Goal: Task Accomplishment & Management: Manage account settings

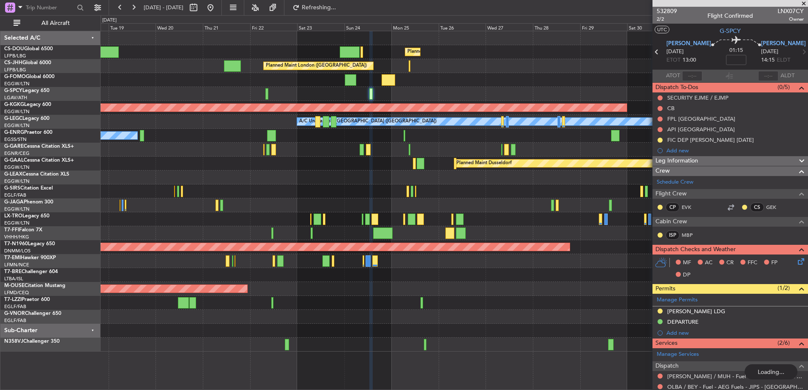
scroll to position [146, 0]
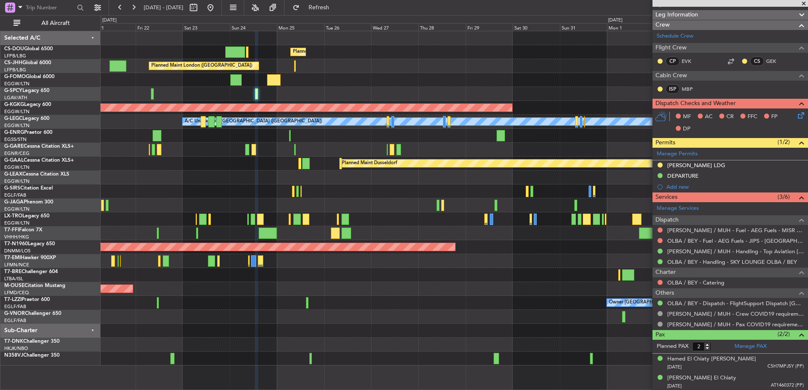
click at [211, 166] on div "Planned Maint Paris (Le Bourget) Planned Maint London (Luton) Planned Maint Lon…" at bounding box center [454, 198] width 707 height 335
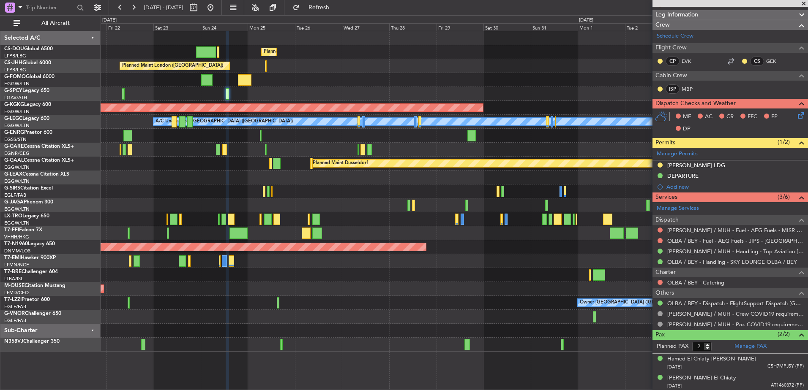
click at [264, 208] on div "Planned Maint [GEOGRAPHIC_DATA] ([GEOGRAPHIC_DATA])" at bounding box center [454, 206] width 707 height 14
click at [217, 6] on button at bounding box center [211, 8] width 14 height 14
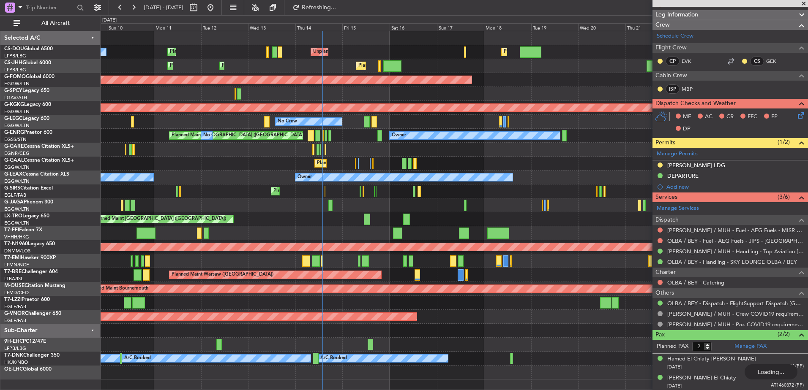
click at [174, 190] on div "Planned Maint London (Luton) Unplanned Maint Paris (Le Bourget) Planned Maint P…" at bounding box center [454, 205] width 707 height 348
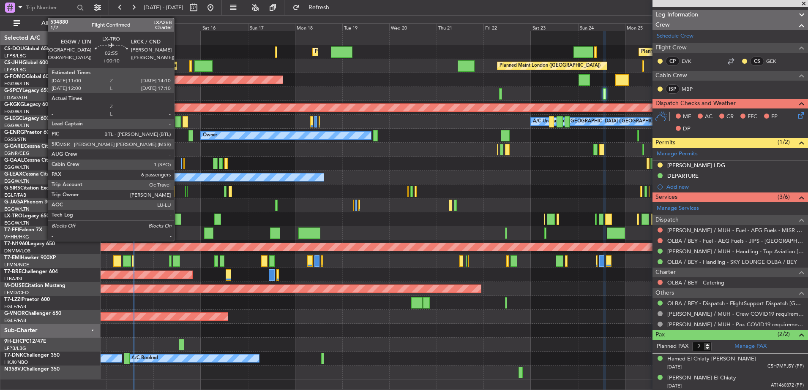
click at [178, 216] on div at bounding box center [178, 219] width 6 height 11
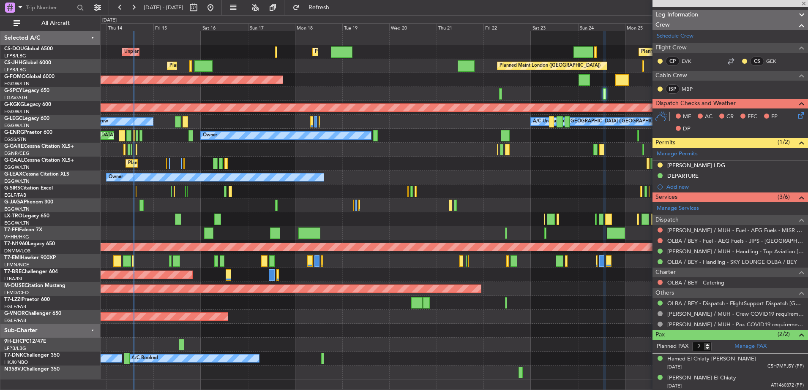
type input "+00:10"
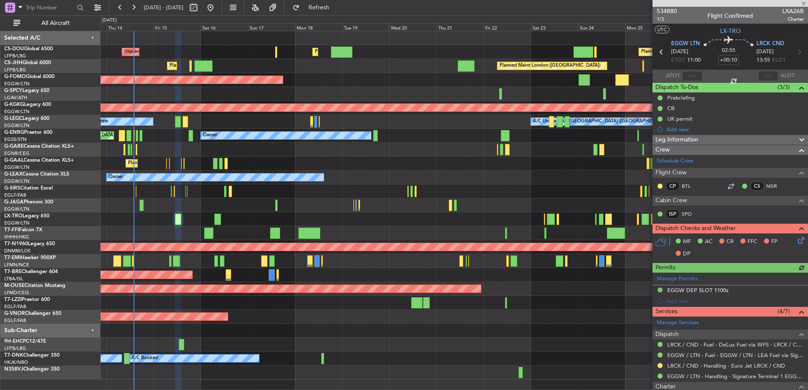
scroll to position [223, 0]
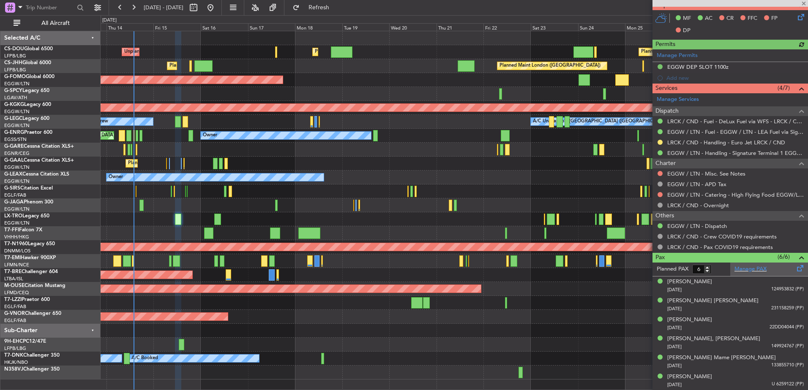
click at [753, 273] on div "Manage PAX" at bounding box center [769, 270] width 78 height 14
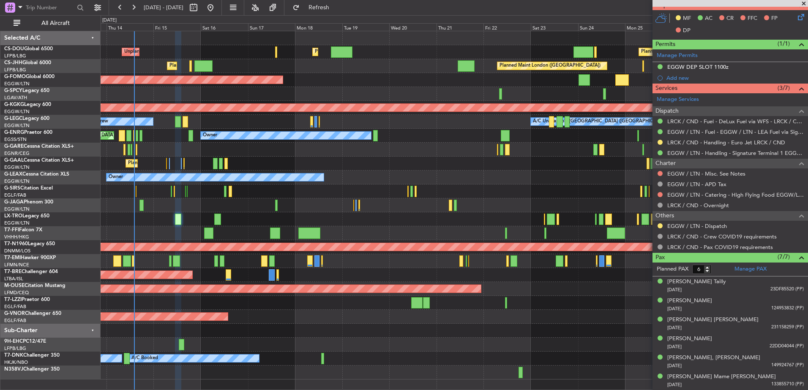
type input "7"
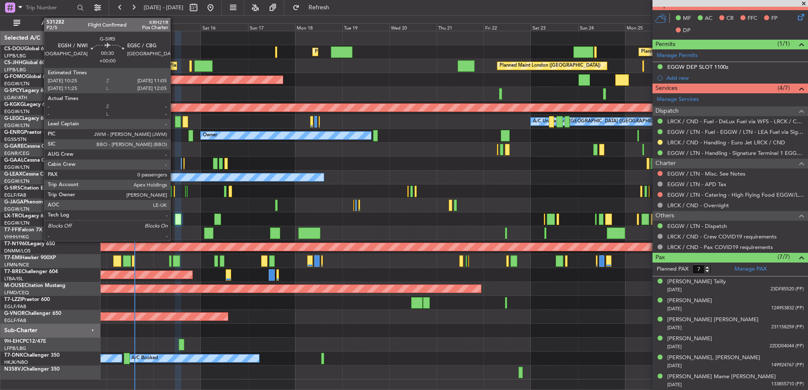
click at [174, 189] on div at bounding box center [175, 191] width 2 height 11
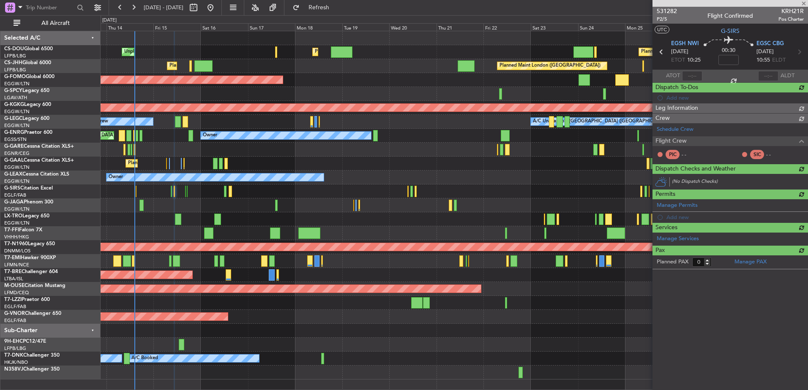
scroll to position [0, 0]
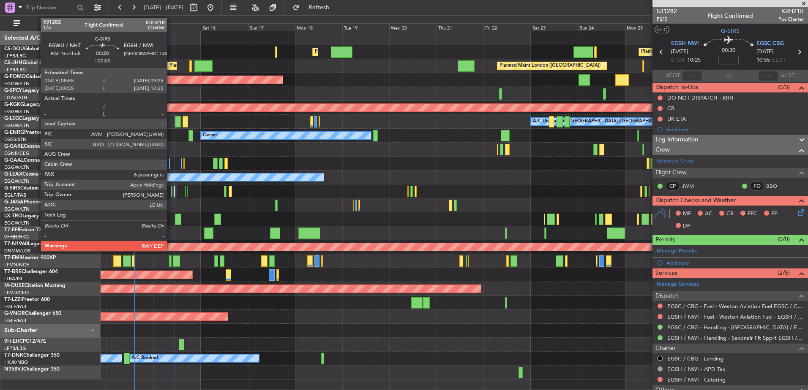
click at [171, 188] on div at bounding box center [171, 191] width 1 height 11
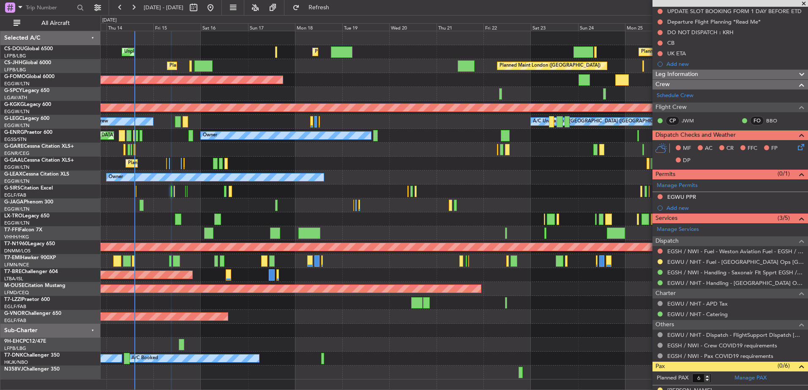
scroll to position [86, 0]
click at [694, 73] on span "Leg Information" at bounding box center [676, 75] width 43 height 10
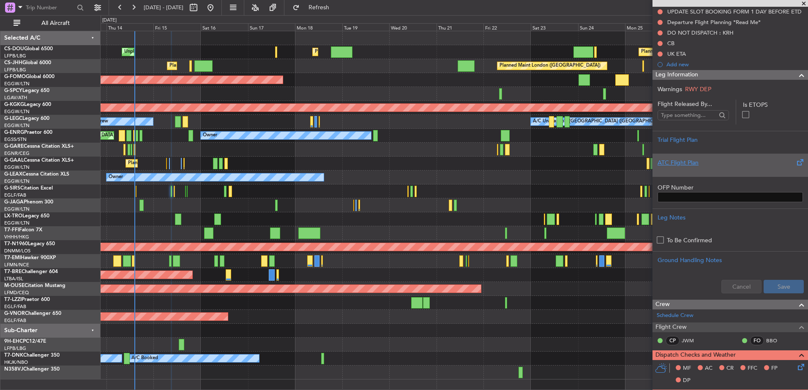
click at [701, 171] on div at bounding box center [729, 169] width 145 height 5
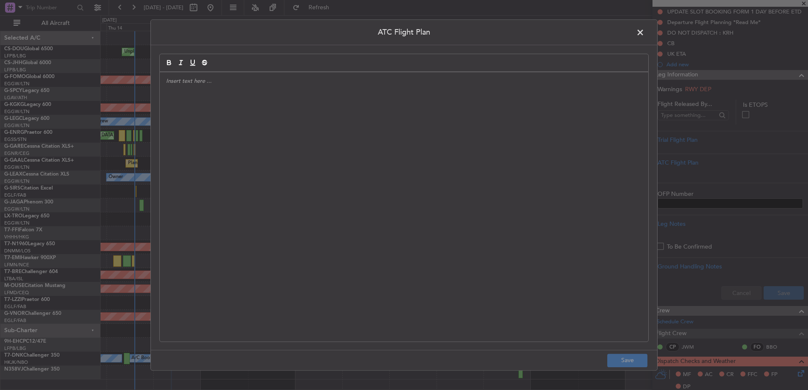
click at [439, 177] on div at bounding box center [404, 206] width 488 height 269
click at [644, 33] on span at bounding box center [644, 34] width 0 height 17
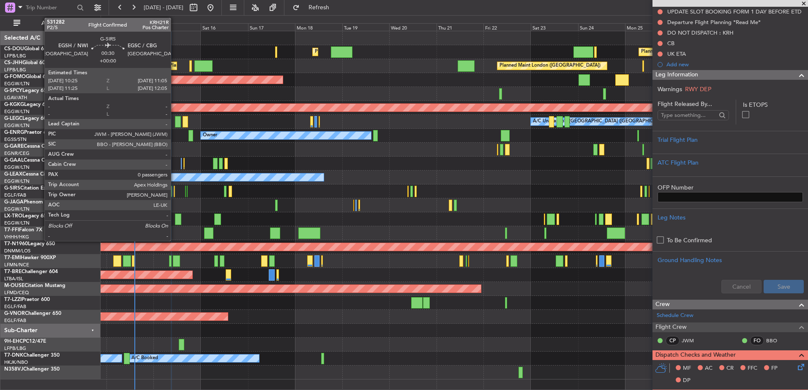
click at [174, 191] on div at bounding box center [175, 191] width 2 height 11
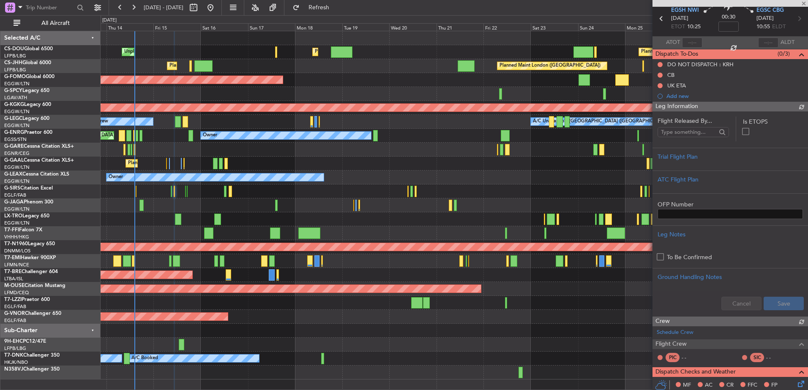
scroll to position [65, 0]
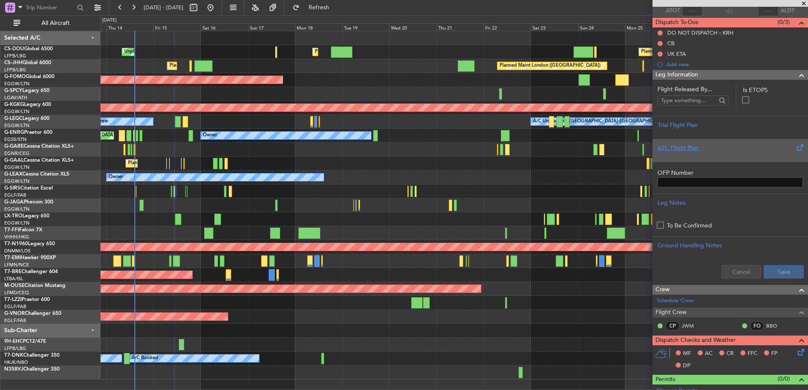
click at [727, 152] on div at bounding box center [729, 154] width 145 height 5
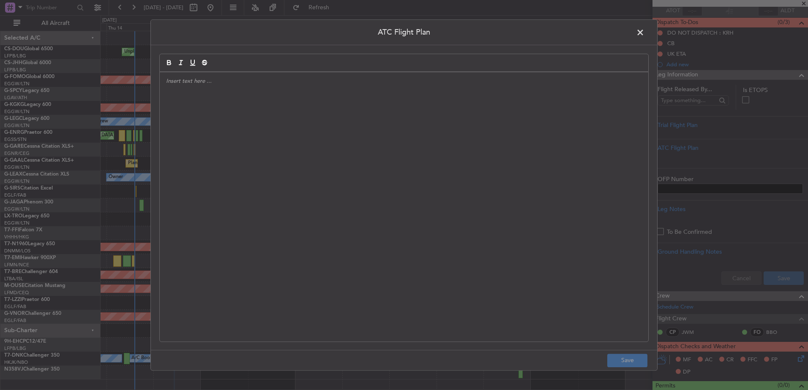
click at [460, 161] on div at bounding box center [404, 206] width 488 height 269
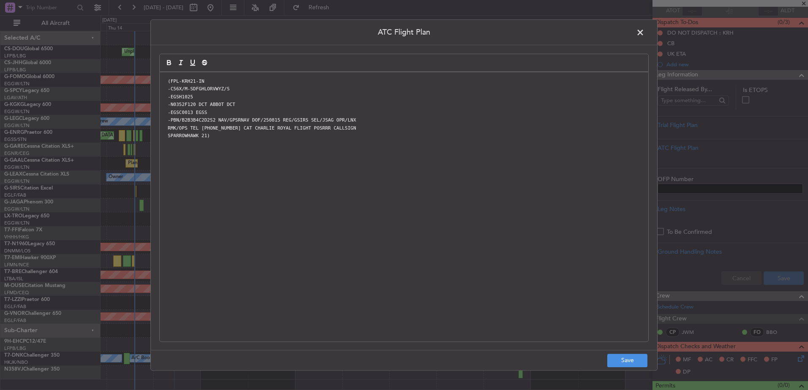
scroll to position [0, 0]
click at [616, 358] on button "Save" at bounding box center [627, 361] width 40 height 14
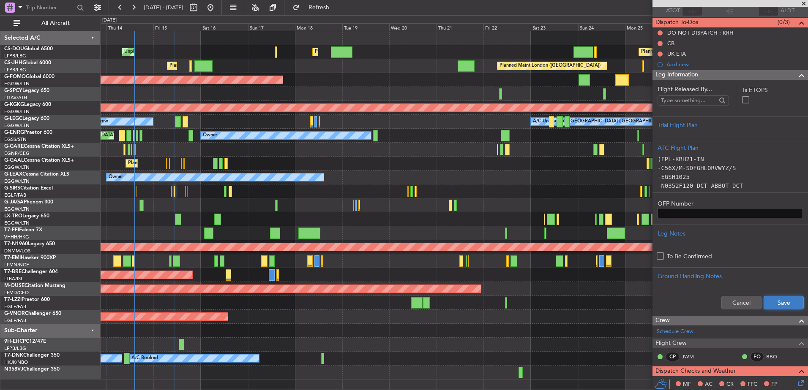
click at [780, 303] on button "Save" at bounding box center [783, 303] width 40 height 14
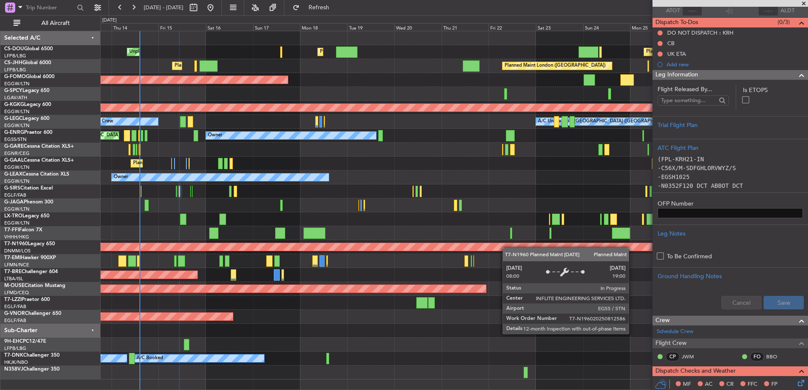
click at [512, 223] on div "Planned Maint London (Luton) Planned Maint Paris (Le Bourget) Unplanned Maint P…" at bounding box center [454, 205] width 707 height 348
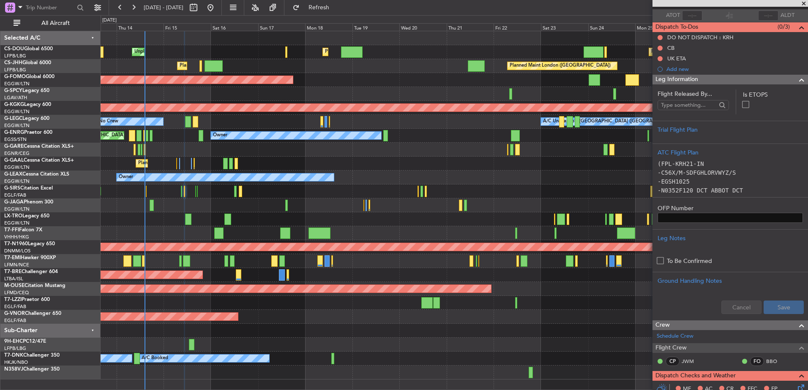
scroll to position [60, 0]
click at [780, 79] on div "Leg Information" at bounding box center [729, 81] width 155 height 10
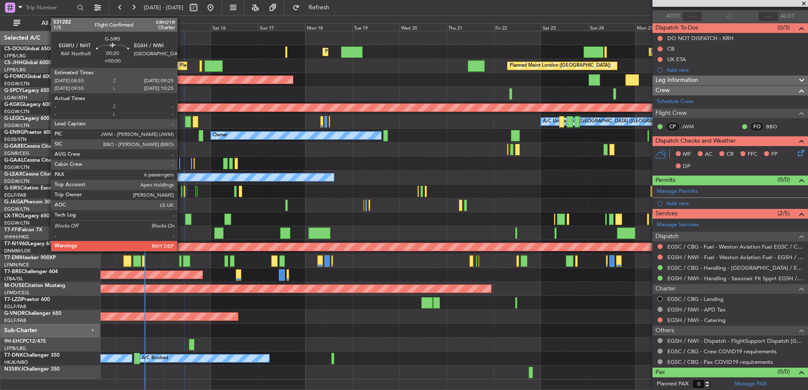
click at [182, 188] on div at bounding box center [181, 191] width 1 height 11
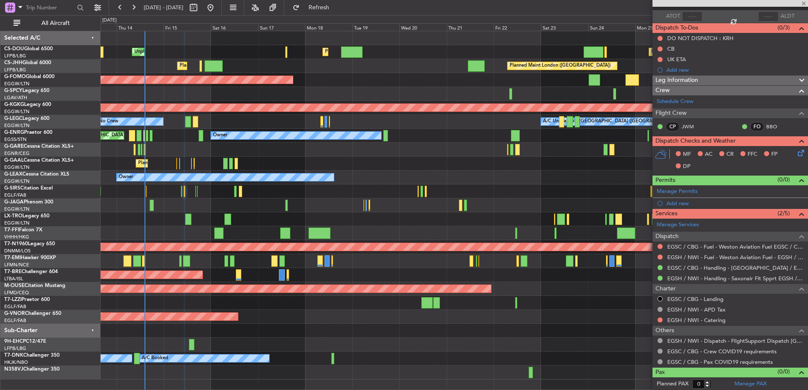
type input "6"
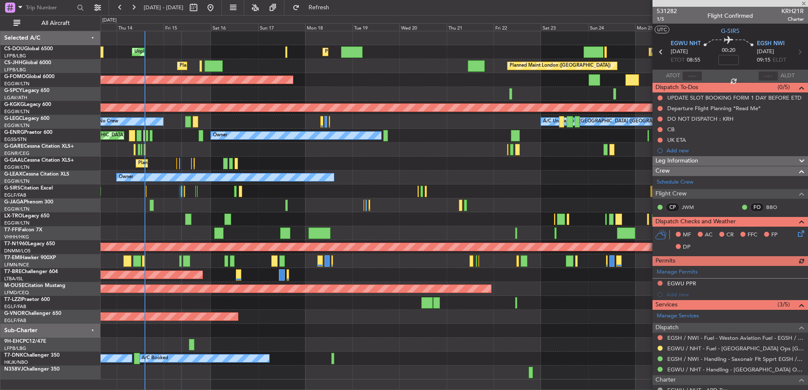
click at [676, 284] on div "Manage Permits EGWU PPR Add new" at bounding box center [729, 283] width 155 height 34
click at [693, 283] on div "EGWU PPR" at bounding box center [681, 283] width 29 height 7
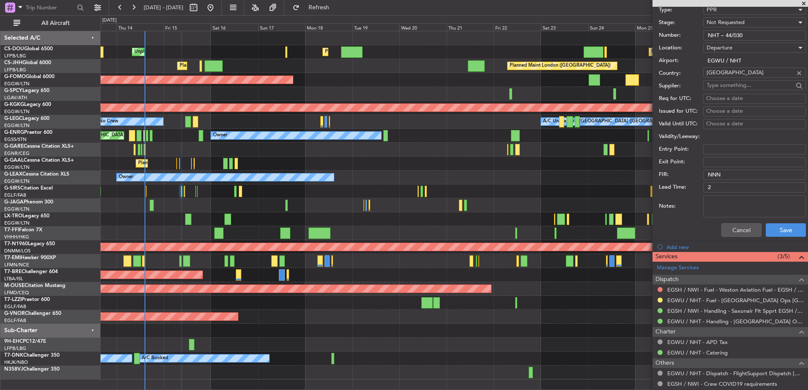
scroll to position [300, 0]
click at [726, 27] on div "Not Requested" at bounding box center [751, 22] width 90 height 13
click at [722, 90] on span "Received OK" at bounding box center [751, 90] width 89 height 13
click at [781, 228] on button "Save" at bounding box center [785, 231] width 40 height 14
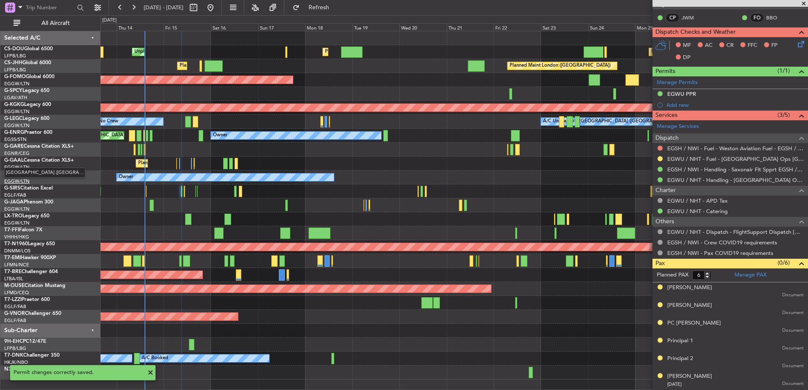
scroll to position [48, 0]
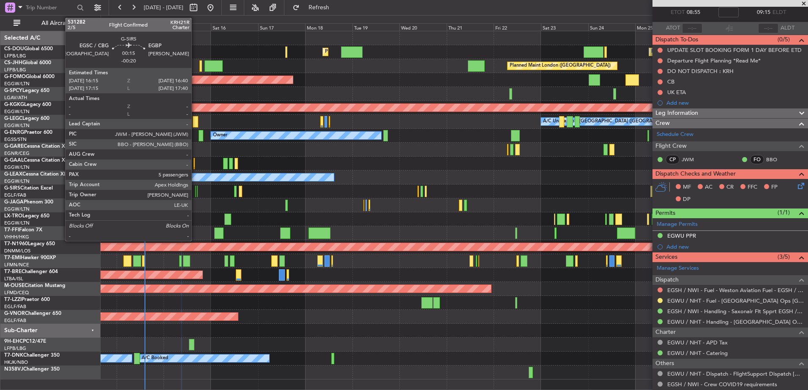
click at [195, 188] on div at bounding box center [195, 191] width 1 height 11
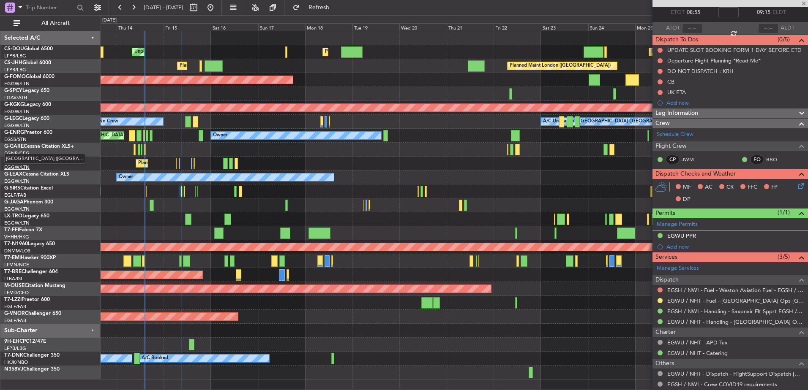
type input "-00:20"
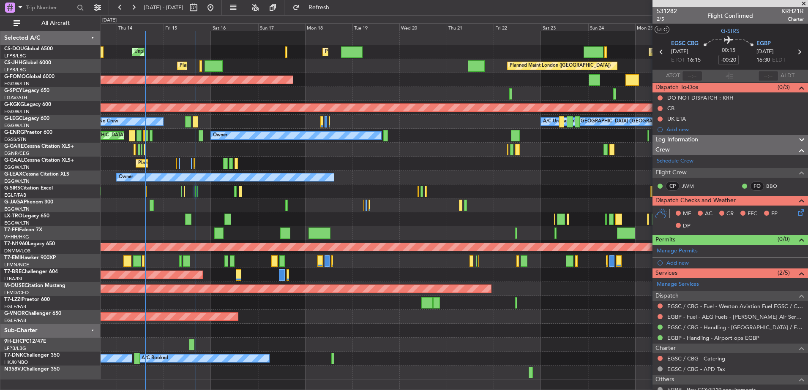
click at [697, 136] on span "Leg Information" at bounding box center [676, 140] width 43 height 10
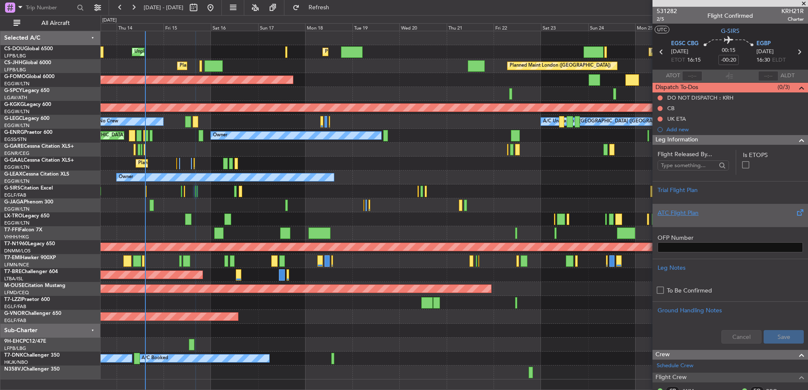
click at [703, 212] on div "ATC Flight Plan" at bounding box center [729, 213] width 145 height 9
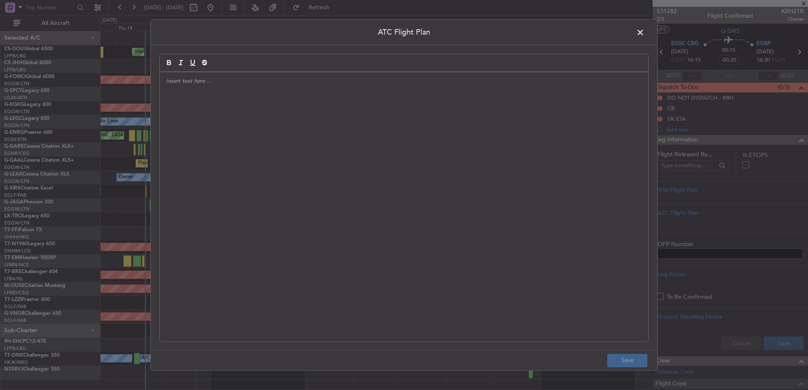
click at [387, 155] on div at bounding box center [404, 206] width 488 height 269
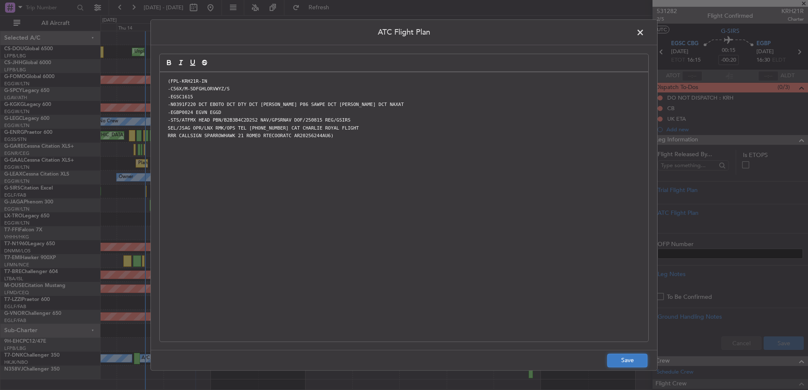
click at [609, 355] on button "Save" at bounding box center [627, 361] width 40 height 14
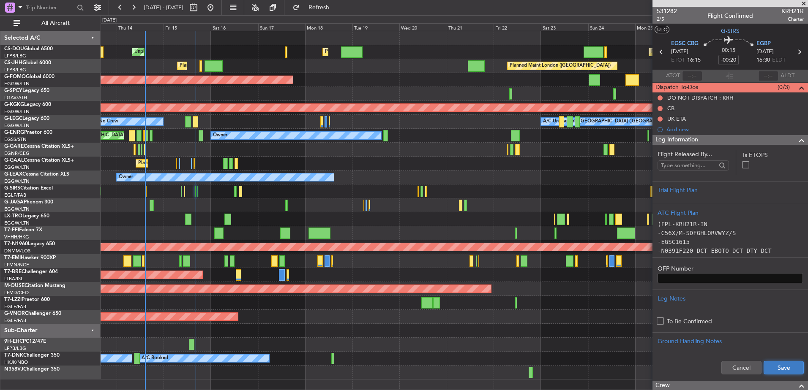
click at [770, 369] on button "Save" at bounding box center [783, 368] width 40 height 14
click at [803, 4] on span at bounding box center [803, 4] width 8 height 8
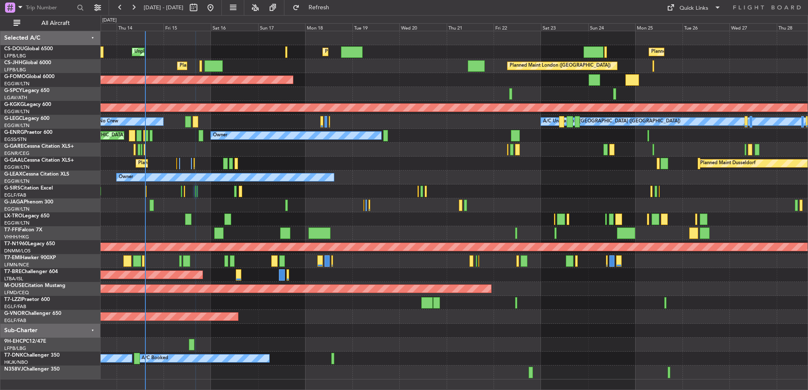
type input "0"
click at [198, 190] on div "Planned Maint [GEOGRAPHIC_DATA] ([GEOGRAPHIC_DATA])" at bounding box center [454, 192] width 707 height 14
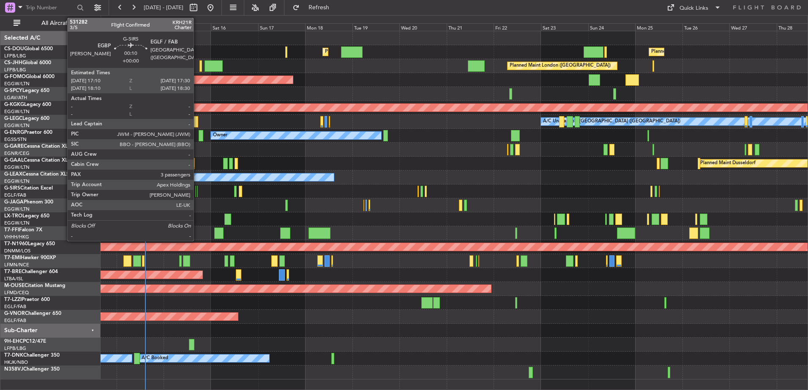
click at [197, 189] on div at bounding box center [197, 191] width 1 height 11
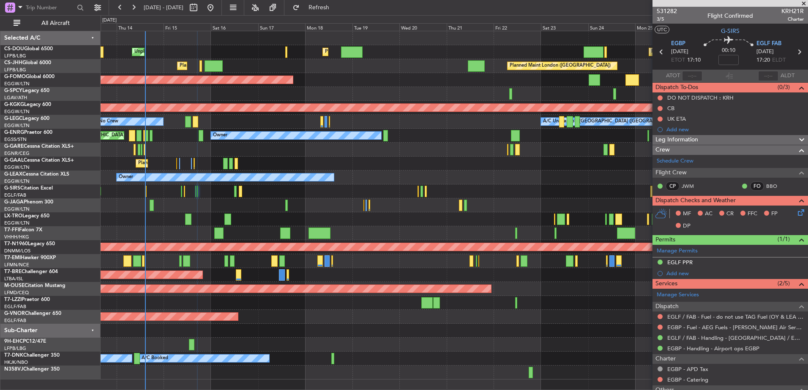
click at [672, 139] on span "Leg Information" at bounding box center [676, 140] width 43 height 10
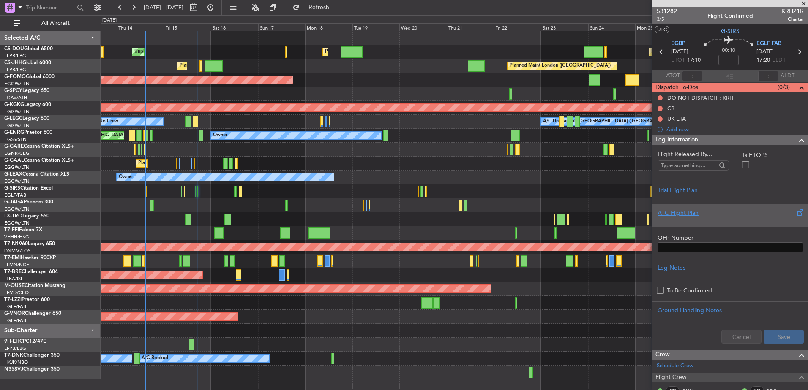
click at [693, 211] on div "ATC Flight Plan" at bounding box center [729, 213] width 145 height 9
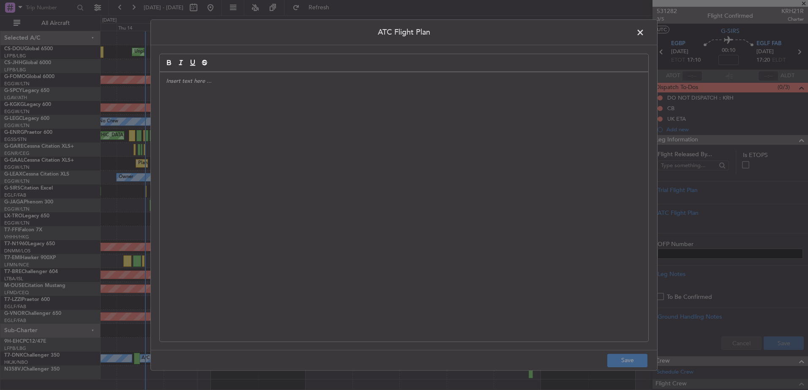
click at [511, 193] on div at bounding box center [404, 206] width 488 height 269
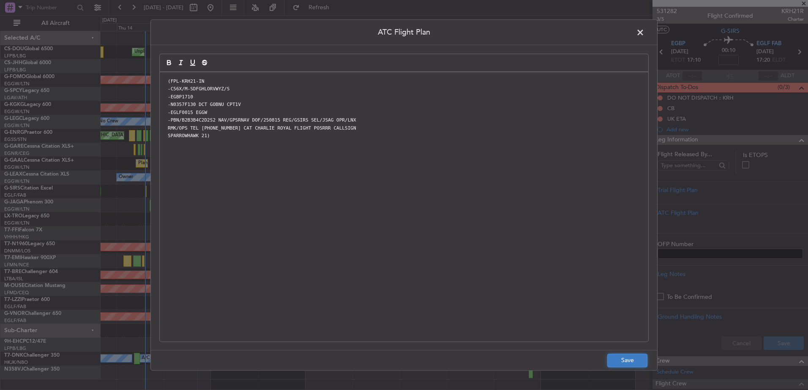
click at [632, 359] on button "Save" at bounding box center [627, 361] width 40 height 14
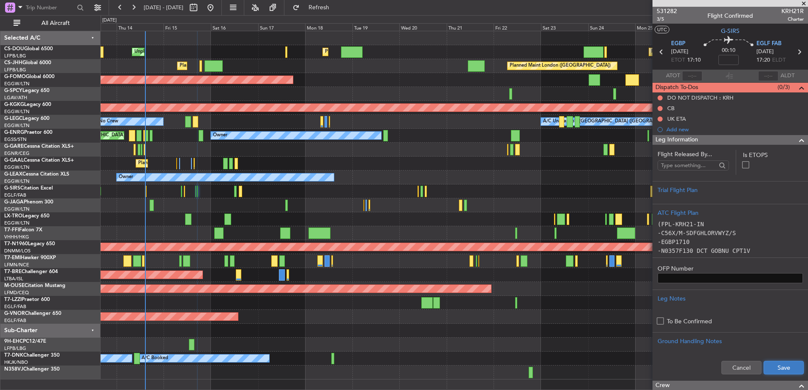
click at [792, 371] on button "Save" at bounding box center [783, 368] width 40 height 14
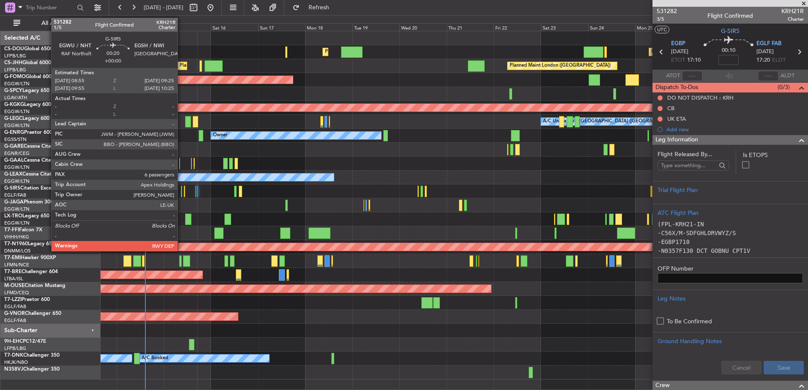
click at [181, 189] on div at bounding box center [181, 191] width 1 height 11
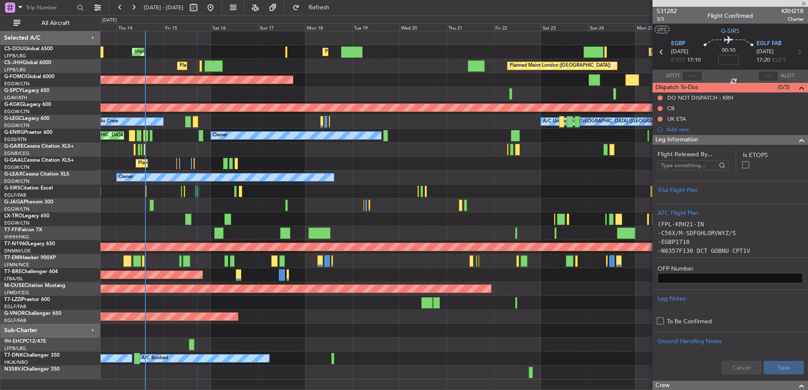
type input "6"
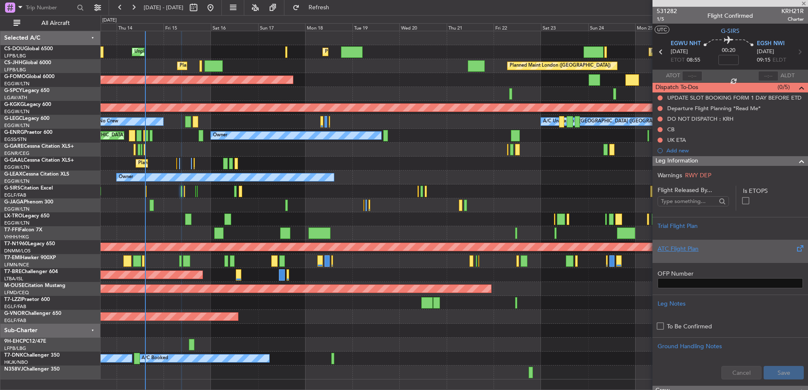
click at [713, 256] on div at bounding box center [729, 255] width 145 height 5
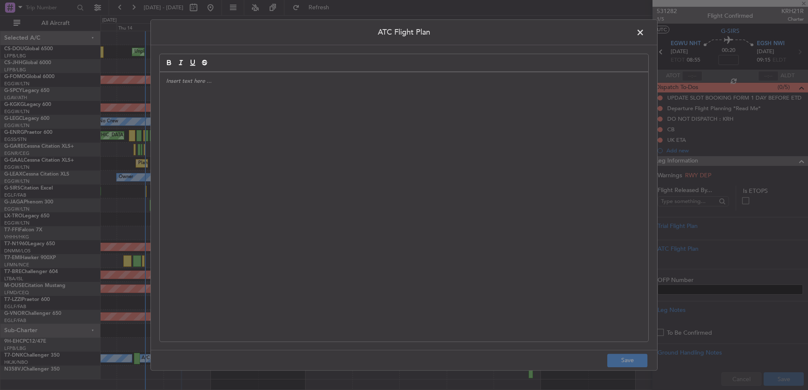
click at [485, 193] on div at bounding box center [404, 206] width 488 height 269
paste div
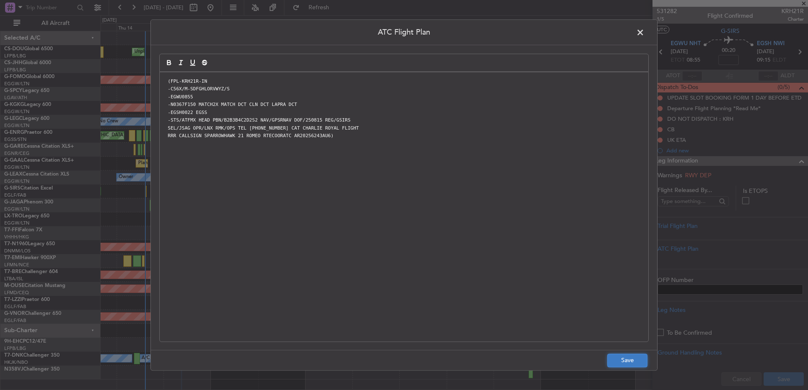
click at [631, 359] on button "Save" at bounding box center [627, 361] width 40 height 14
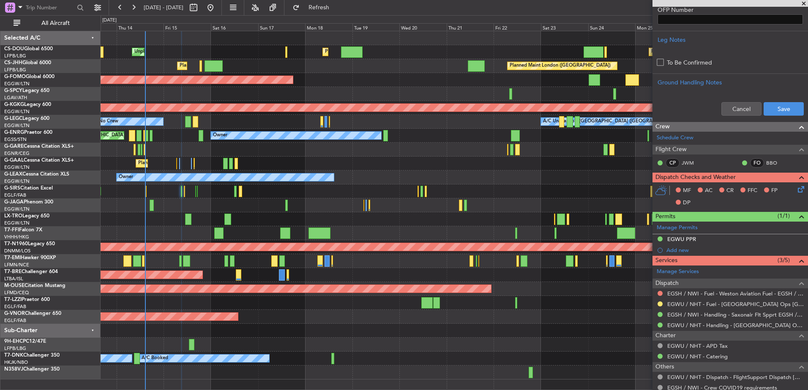
scroll to position [324, 0]
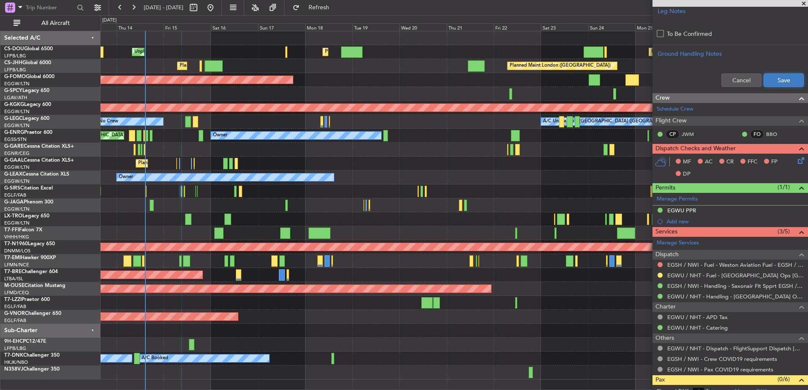
click at [778, 83] on button "Save" at bounding box center [783, 80] width 40 height 14
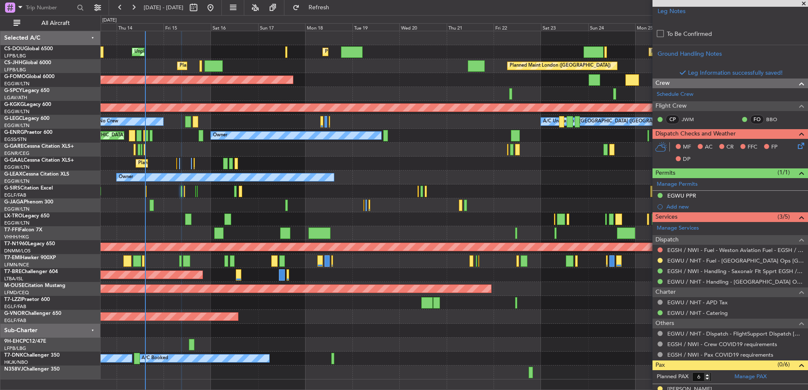
click at [663, 258] on mat-tooltip-component "Not Requested" at bounding box center [660, 263] width 48 height 22
click at [661, 264] on div "Not Requested" at bounding box center [660, 263] width 36 height 11
click at [661, 258] on button at bounding box center [659, 260] width 5 height 5
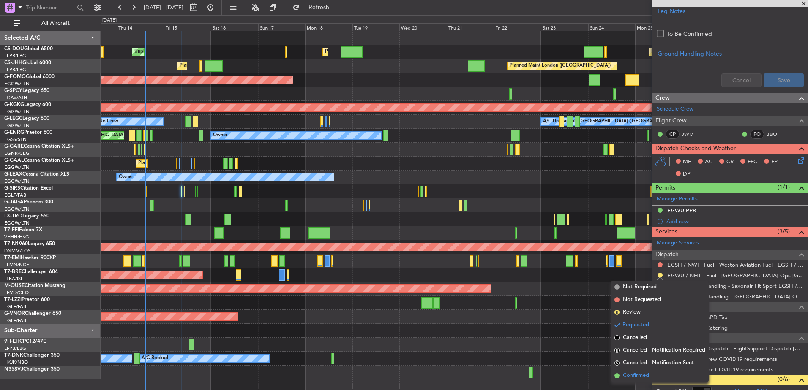
click at [628, 372] on span "Confirmed" at bounding box center [636, 376] width 26 height 8
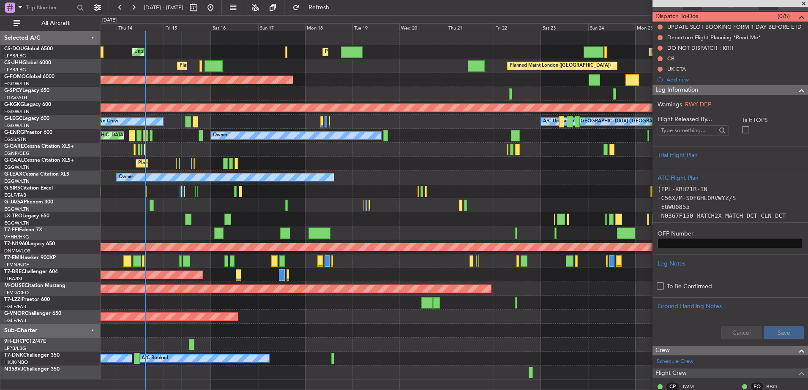
scroll to position [0, 0]
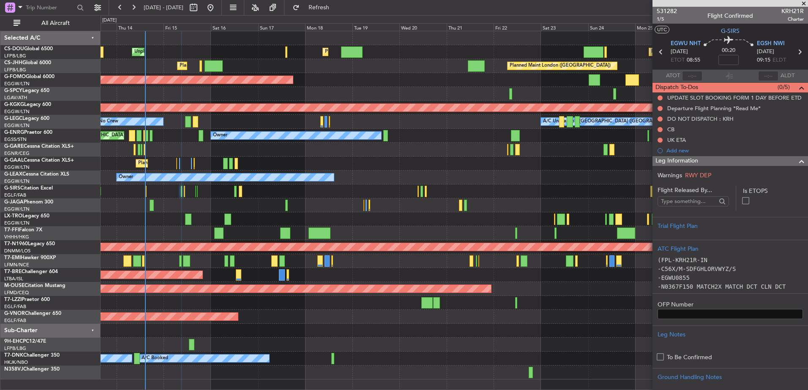
click at [800, 2] on span at bounding box center [803, 4] width 8 height 8
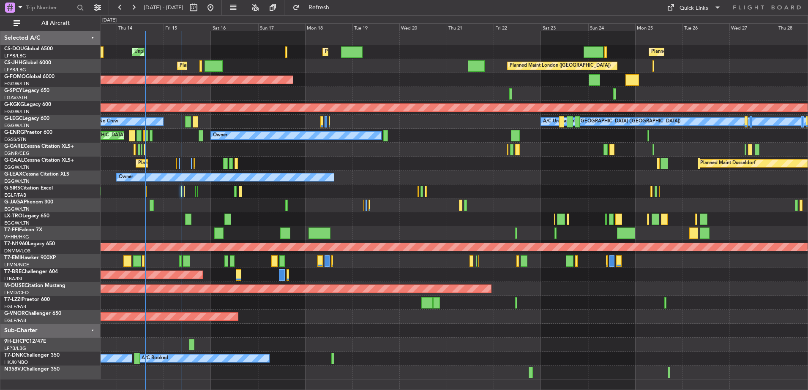
type input "0"
click at [179, 190] on div "Planned Maint [GEOGRAPHIC_DATA] ([GEOGRAPHIC_DATA])" at bounding box center [454, 192] width 707 height 14
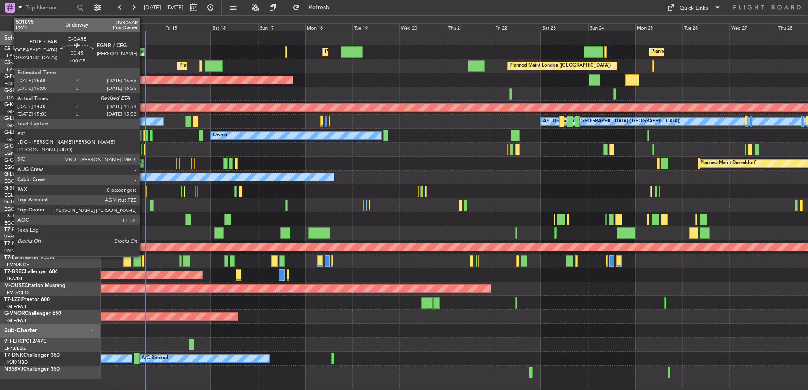
click at [144, 148] on div at bounding box center [145, 149] width 2 height 11
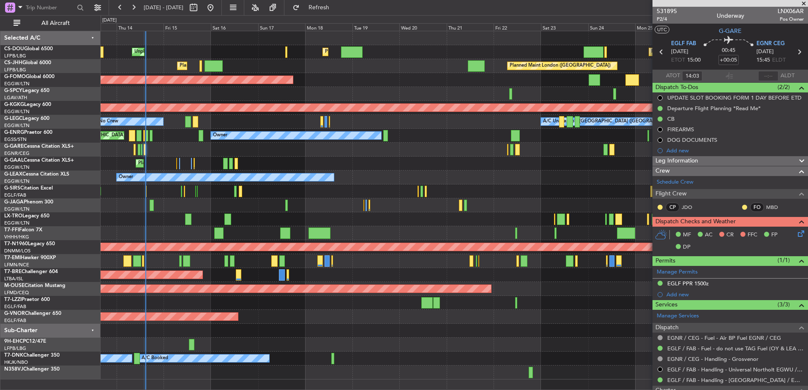
click at [183, 190] on div "Planned Maint [GEOGRAPHIC_DATA] ([GEOGRAPHIC_DATA])" at bounding box center [454, 192] width 707 height 14
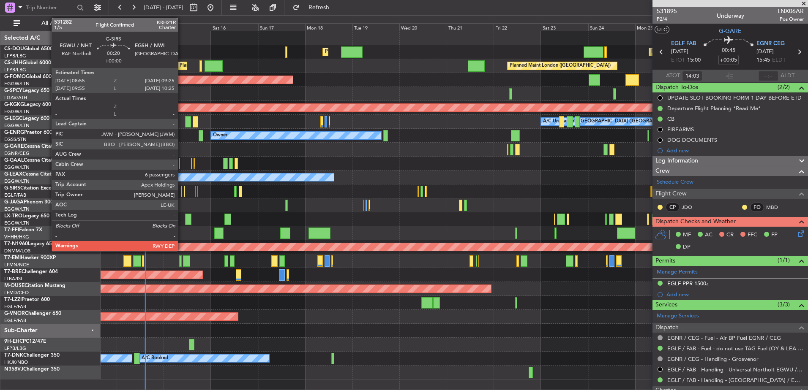
click at [182, 190] on div at bounding box center [181, 191] width 1 height 11
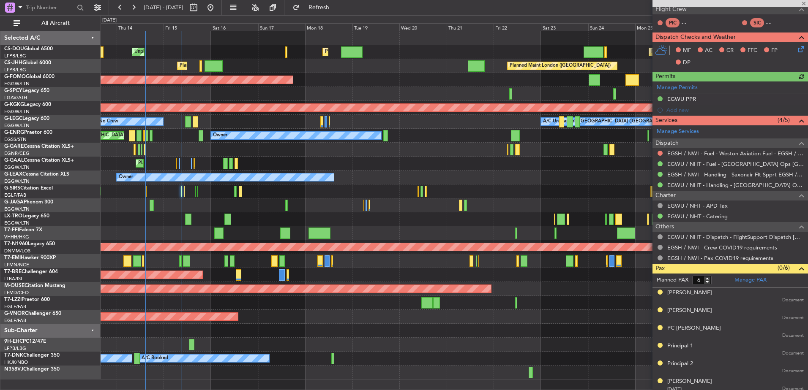
scroll to position [189, 0]
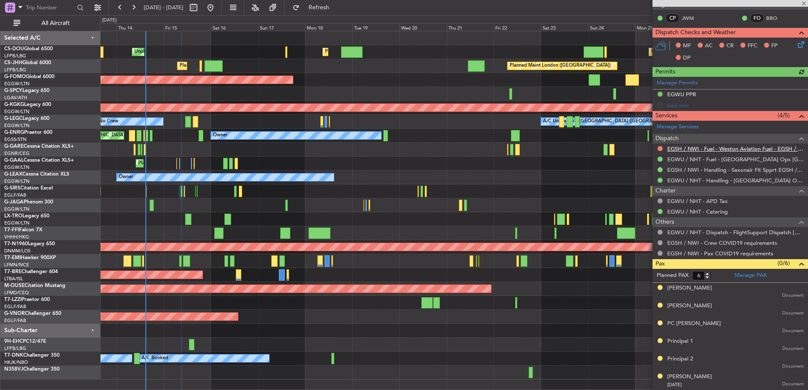
click at [691, 147] on link "EGSH / NWI - Fuel - Weston Aviation Fuel - EGSH / NWI" at bounding box center [735, 148] width 136 height 7
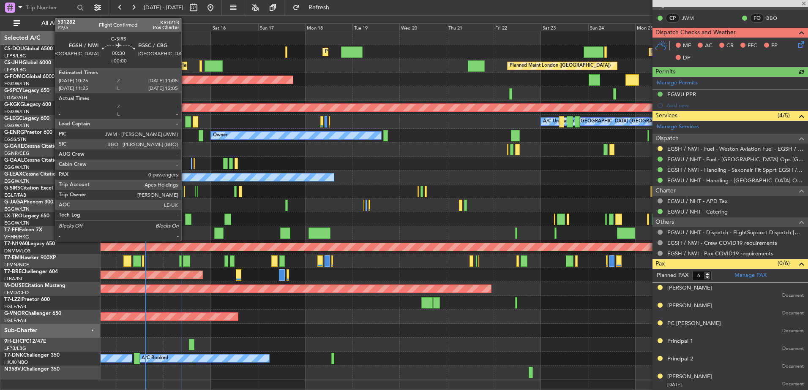
click at [185, 188] on div at bounding box center [185, 191] width 2 height 11
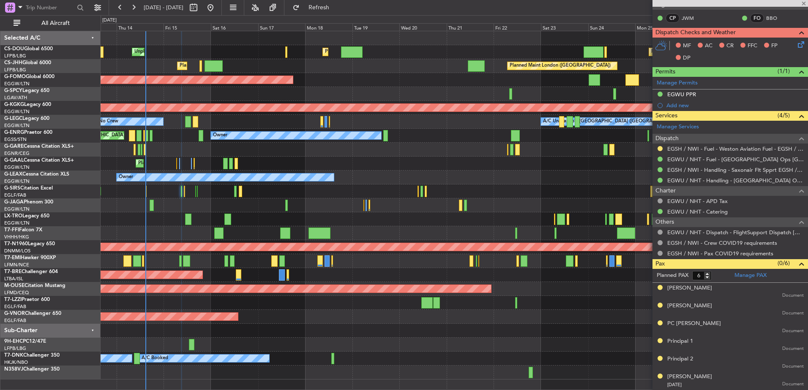
type input "0"
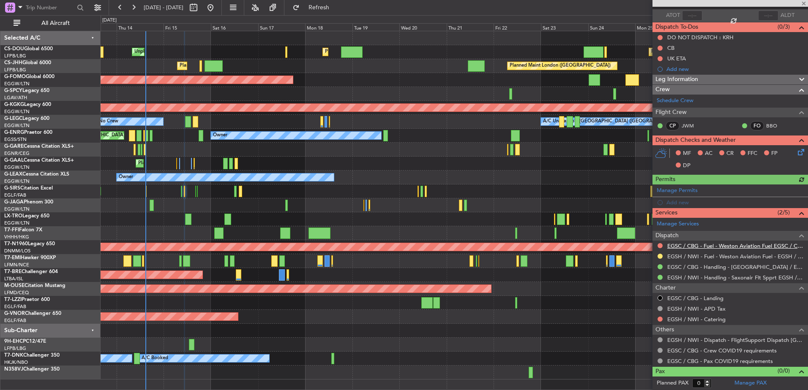
scroll to position [60, 0]
click at [691, 242] on link "EGSC / CBG - Fuel - Weston Aviation Fuel EGSC / CBG" at bounding box center [735, 245] width 136 height 7
click at [194, 193] on div "Planned Maint [GEOGRAPHIC_DATA] ([GEOGRAPHIC_DATA])" at bounding box center [454, 192] width 707 height 14
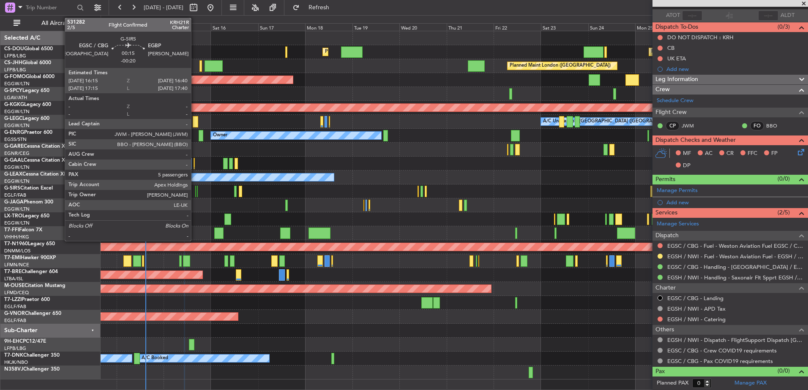
click at [195, 193] on div at bounding box center [195, 191] width 1 height 11
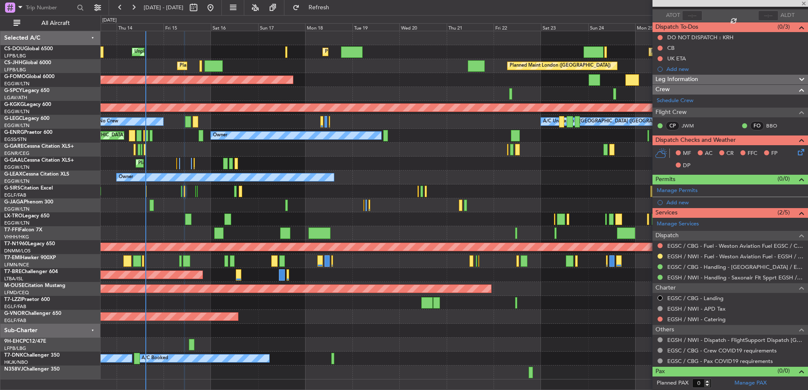
type input "-00:20"
type input "5"
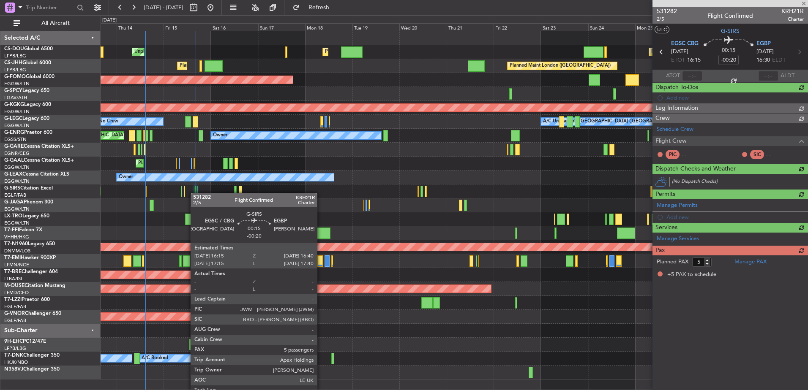
scroll to position [0, 0]
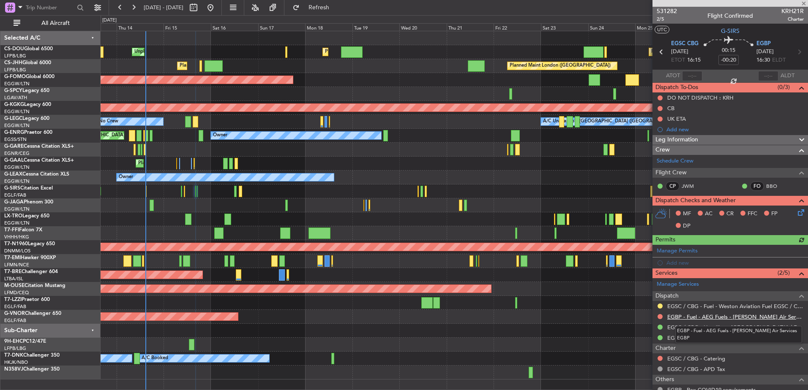
click at [705, 318] on link "EGBP - Fuel - AEG Fuels - [PERSON_NAME] Air Services EGBP" at bounding box center [735, 316] width 136 height 7
click at [660, 314] on button at bounding box center [659, 316] width 5 height 5
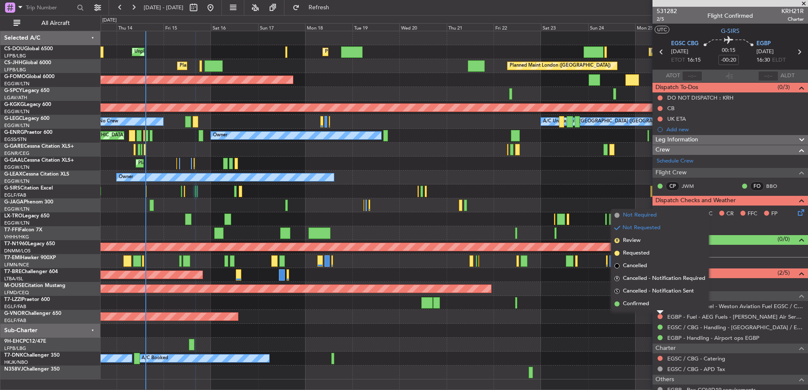
click at [636, 213] on span "Not Required" at bounding box center [640, 215] width 34 height 8
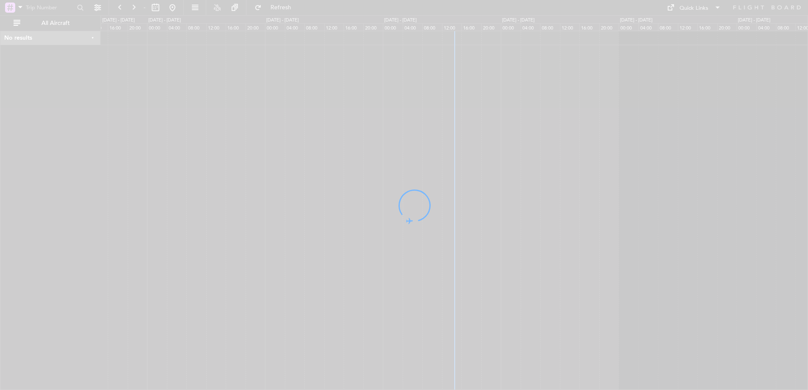
click at [538, 163] on div at bounding box center [404, 195] width 808 height 390
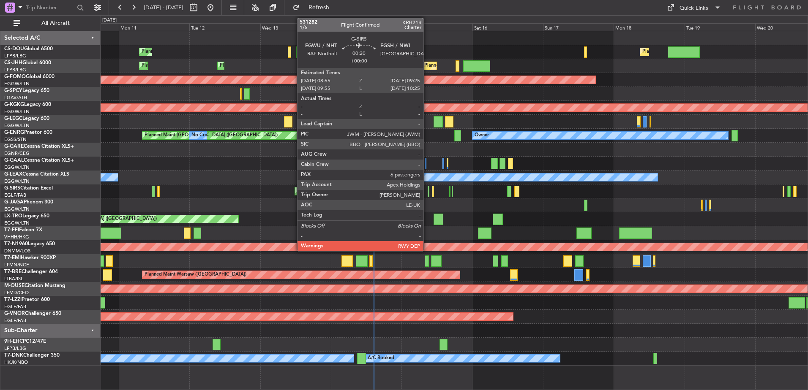
click at [427, 188] on div at bounding box center [428, 191] width 2 height 11
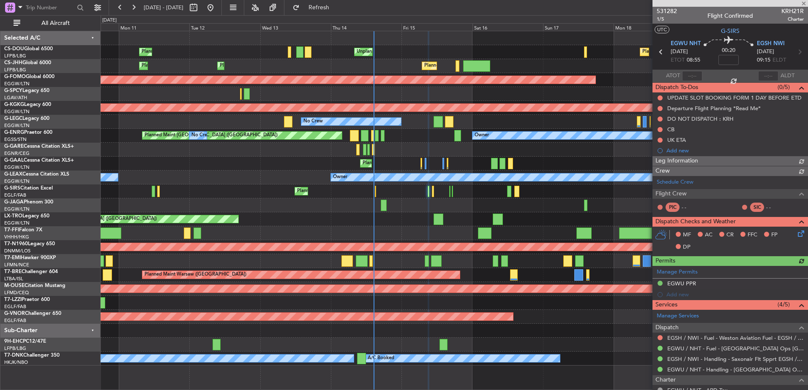
click at [666, 9] on span "531282" at bounding box center [666, 11] width 20 height 9
click at [662, 19] on span "1/5" at bounding box center [666, 19] width 20 height 7
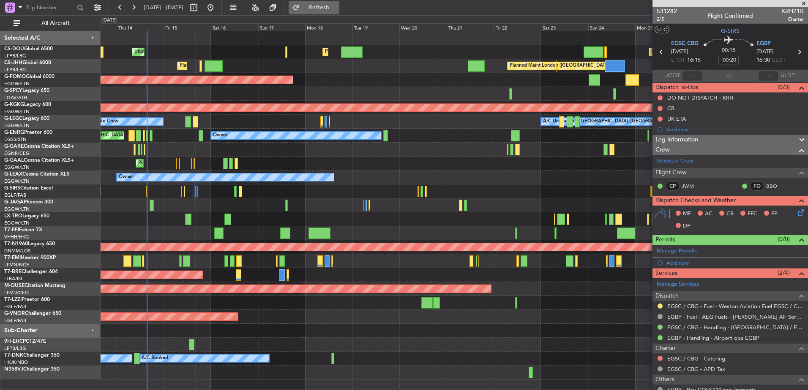
click at [327, 8] on button "Refresh" at bounding box center [313, 8] width 51 height 14
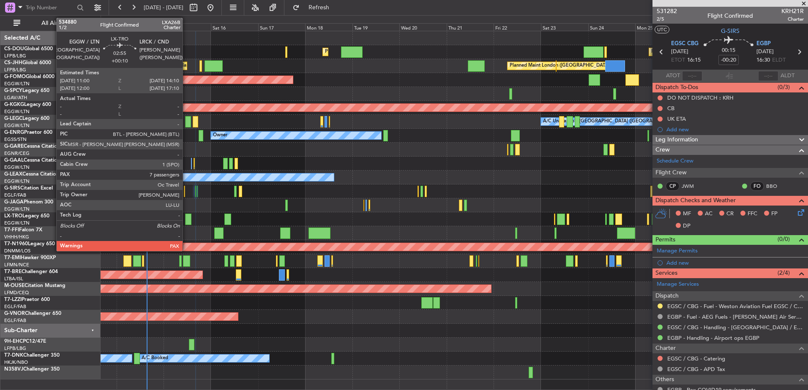
click at [186, 219] on div at bounding box center [188, 219] width 6 height 11
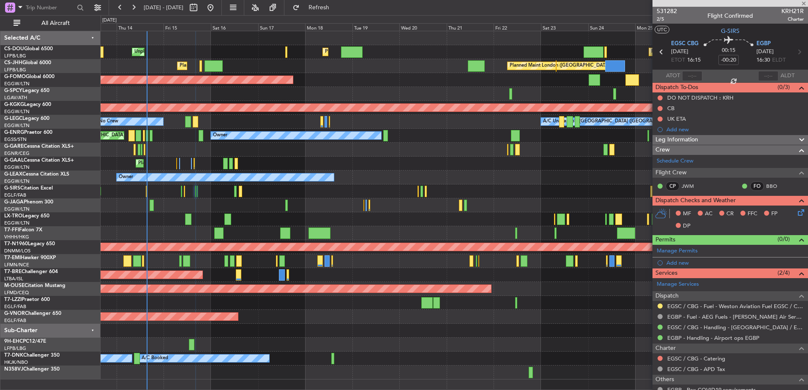
type input "+00:10"
type input "7"
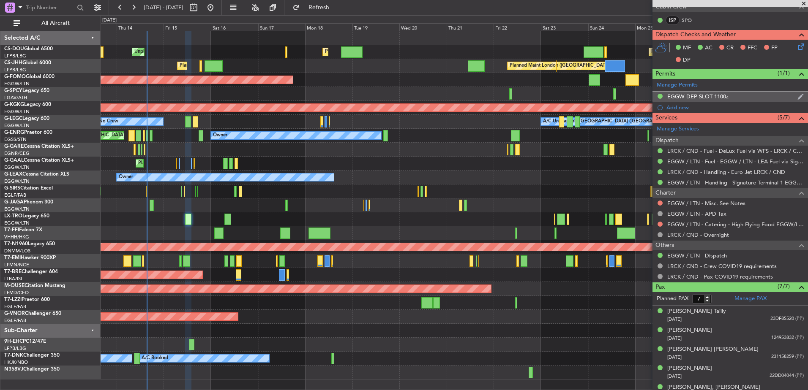
scroll to position [242, 0]
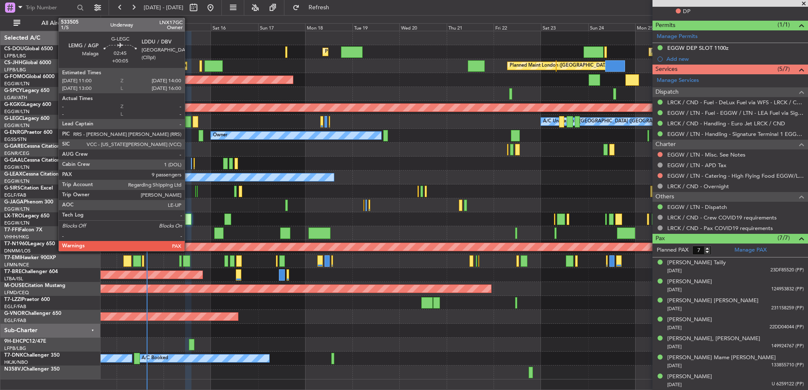
click at [188, 124] on div at bounding box center [188, 121] width 6 height 11
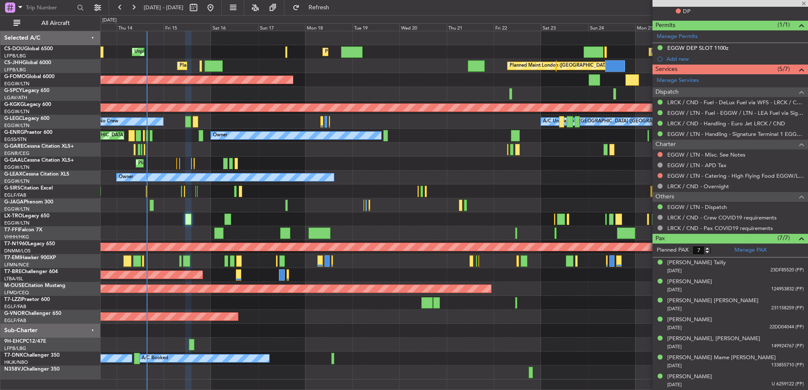
type input "+00:05"
type input "9"
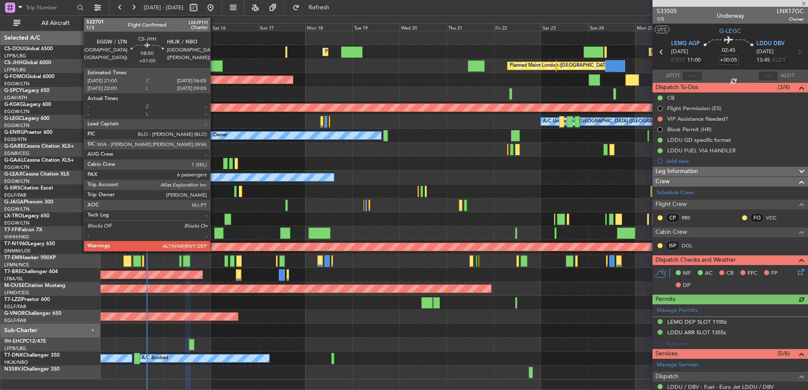
click at [214, 63] on div at bounding box center [213, 65] width 18 height 11
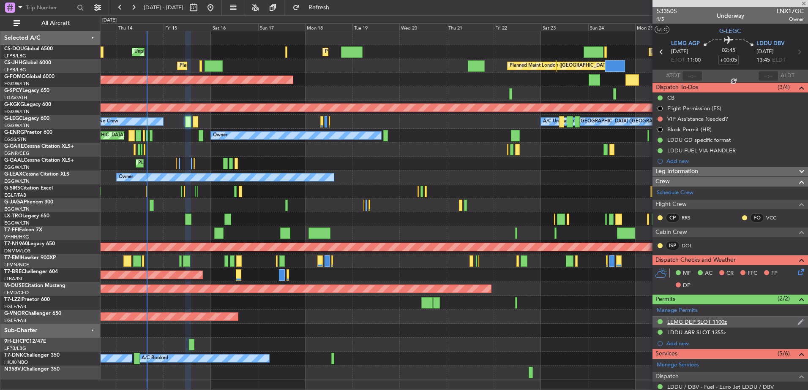
type input "+01:00"
type input "6"
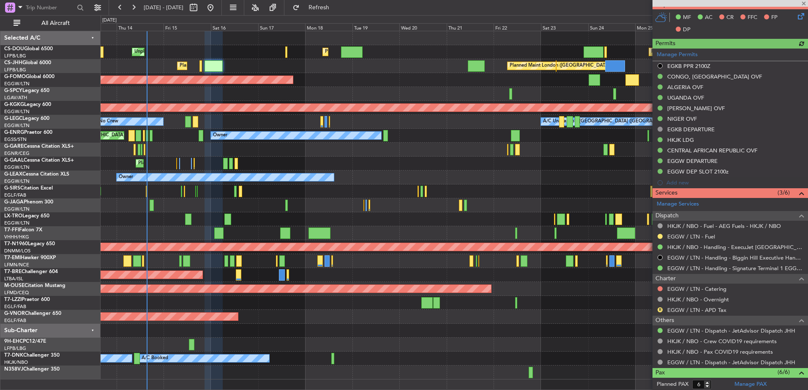
scroll to position [327, 0]
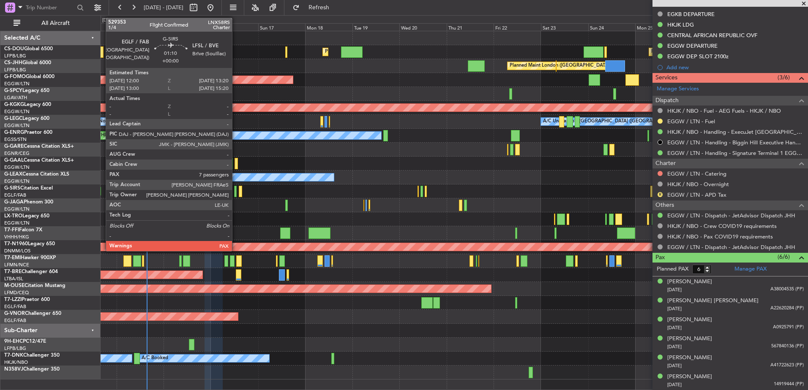
click at [236, 190] on div at bounding box center [235, 191] width 3 height 11
type input "7"
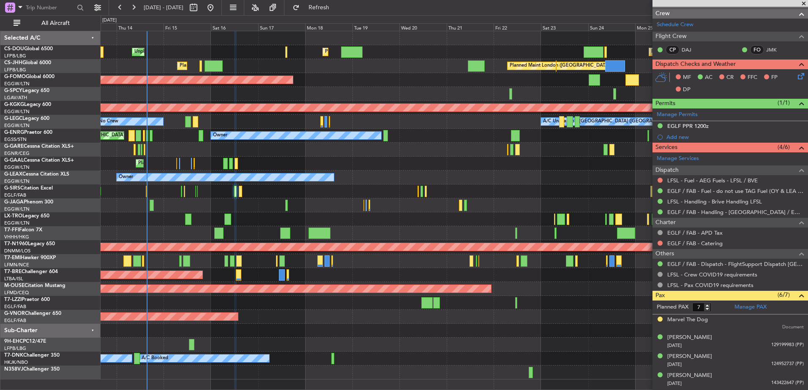
scroll to position [125, 0]
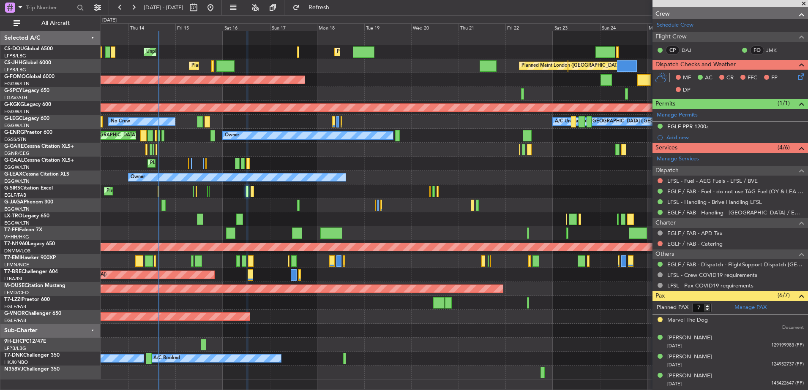
click at [296, 94] on div at bounding box center [454, 94] width 707 height 14
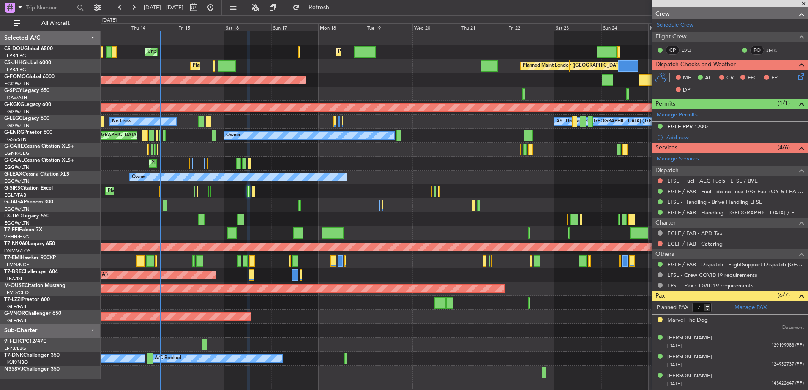
scroll to position [0, 0]
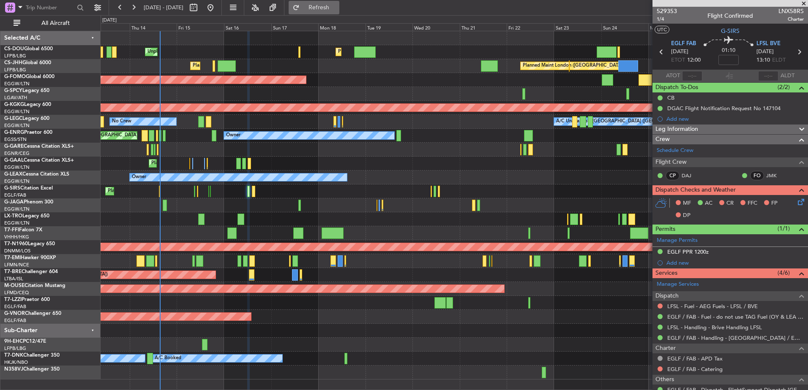
click at [329, 5] on button "Refresh" at bounding box center [313, 8] width 51 height 14
